Goal: Task Accomplishment & Management: Complete application form

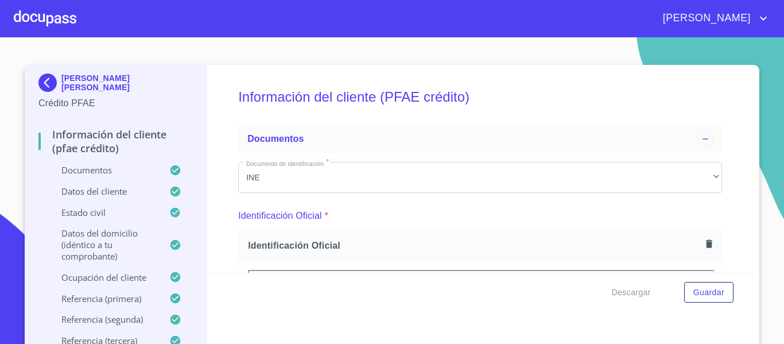
click at [46, 12] on div at bounding box center [45, 18] width 63 height 37
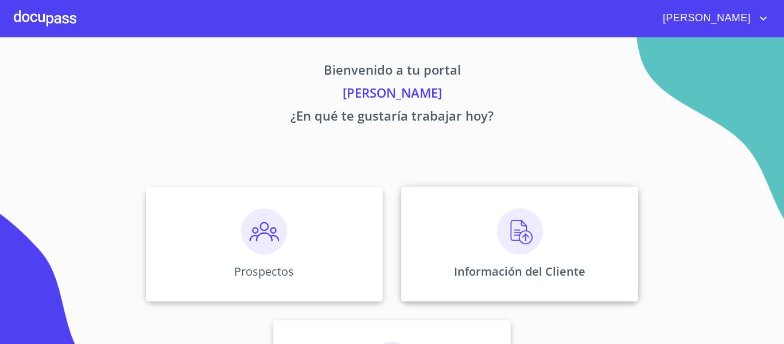
click at [423, 254] on div "Información del Cliente" at bounding box center [519, 243] width 237 height 115
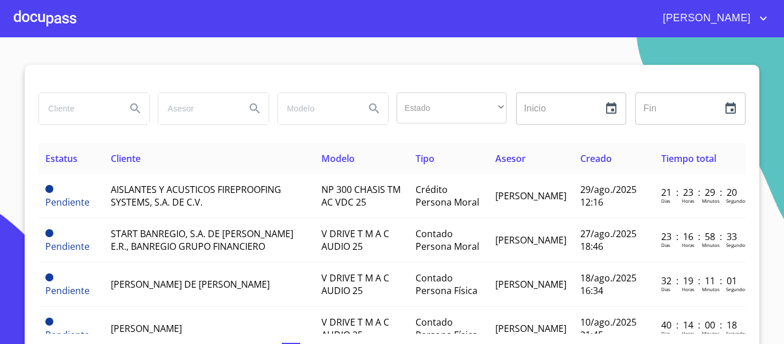
click at [84, 114] on input "search" at bounding box center [78, 108] width 78 height 31
type input "GRUPO ALDARAMIZ"
click at [131, 108] on icon "Search" at bounding box center [135, 109] width 14 height 14
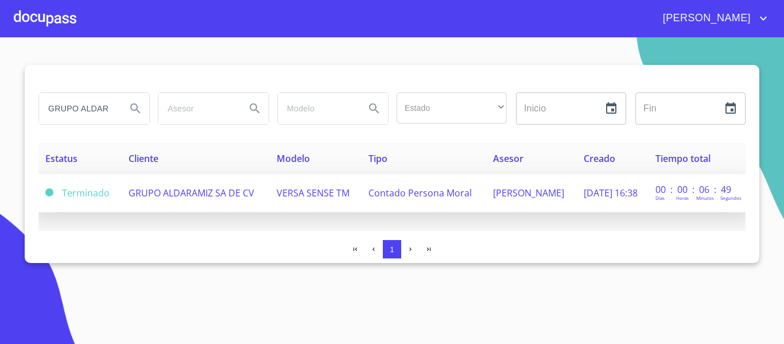
click at [239, 198] on span "GRUPO ALDARAMIZ SA DE CV" at bounding box center [191, 192] width 126 height 13
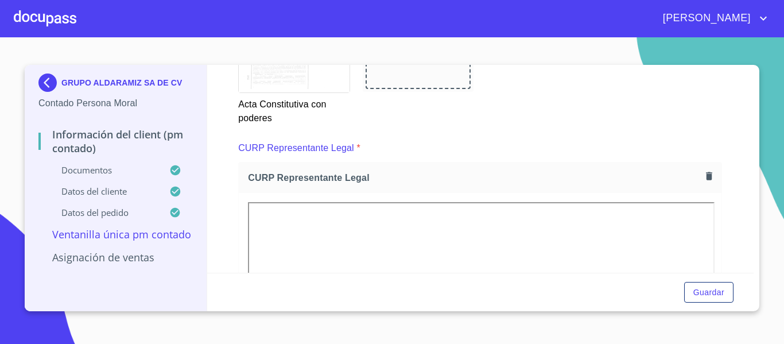
scroll to position [2034, 0]
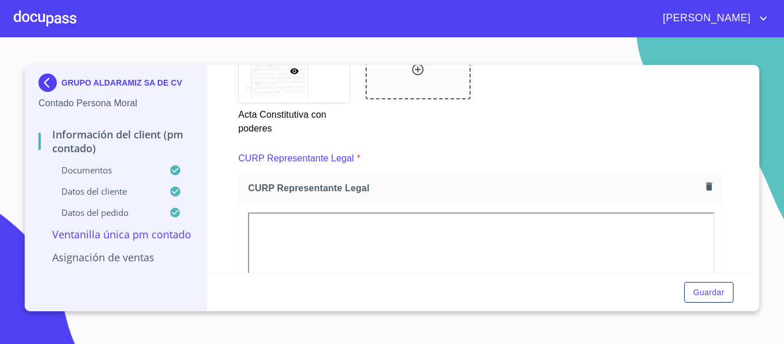
click at [706, 190] on icon "button" at bounding box center [709, 186] width 6 height 8
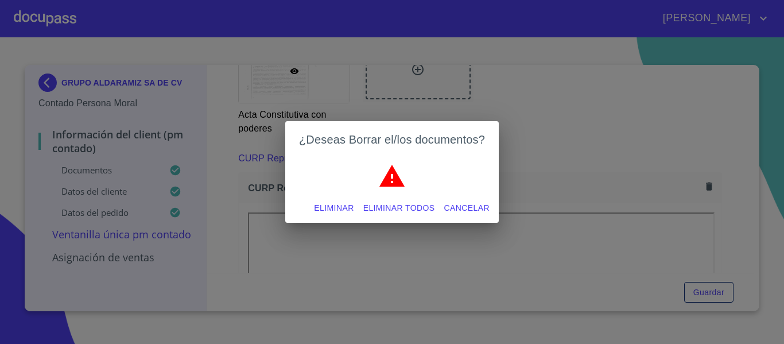
click at [333, 209] on span "Eliminar" at bounding box center [334, 208] width 40 height 14
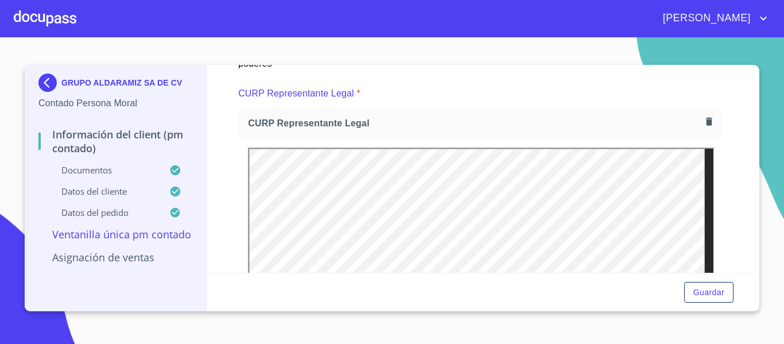
scroll to position [2149, 0]
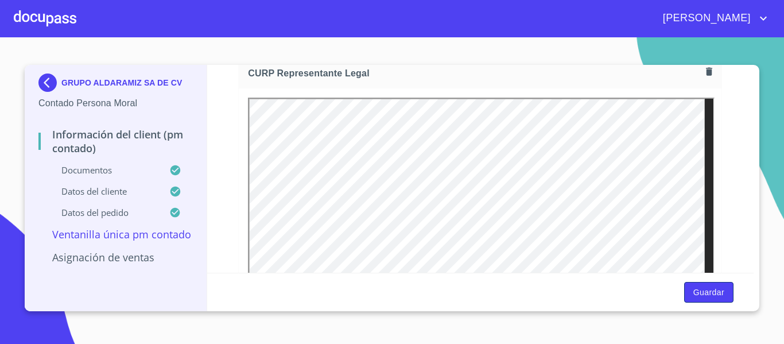
click at [701, 298] on span "Guardar" at bounding box center [708, 292] width 31 height 14
